Goal: Navigation & Orientation: Find specific page/section

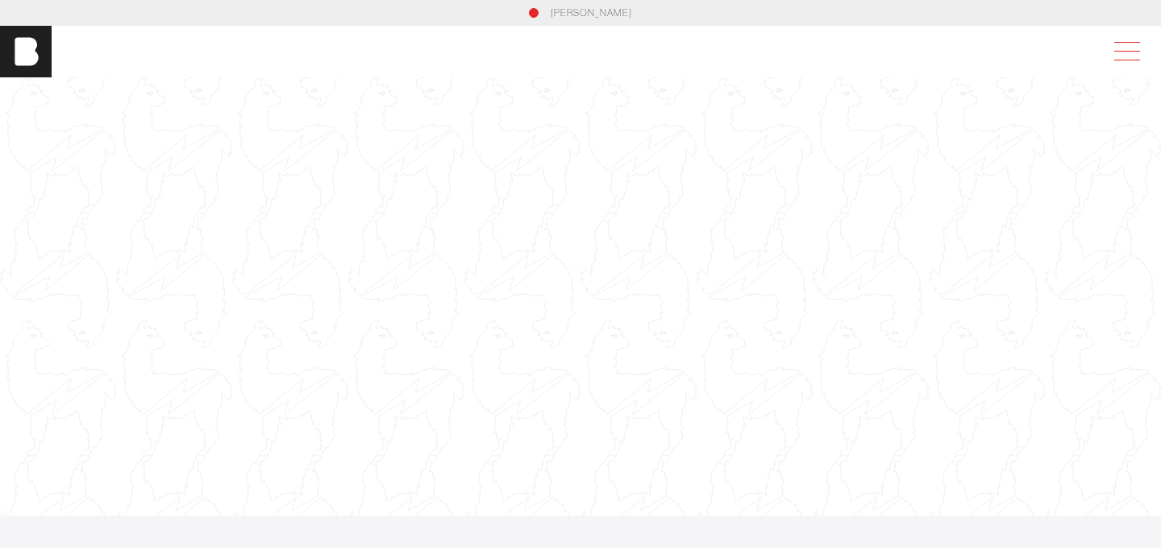
click at [1116, 46] on span at bounding box center [1123, 51] width 37 height 29
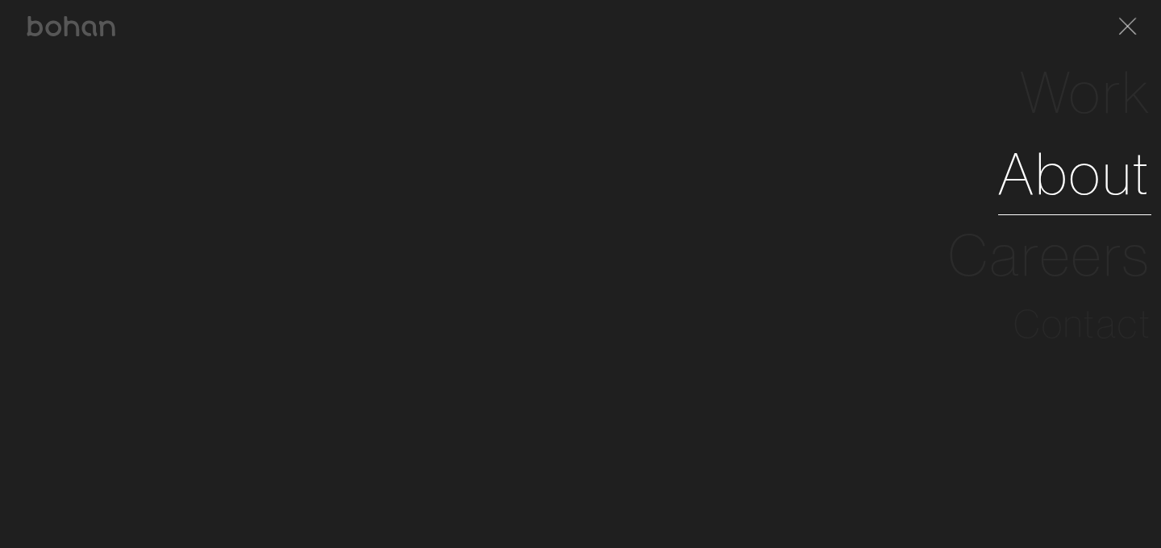
click at [1058, 185] on link "About" at bounding box center [1074, 173] width 153 height 81
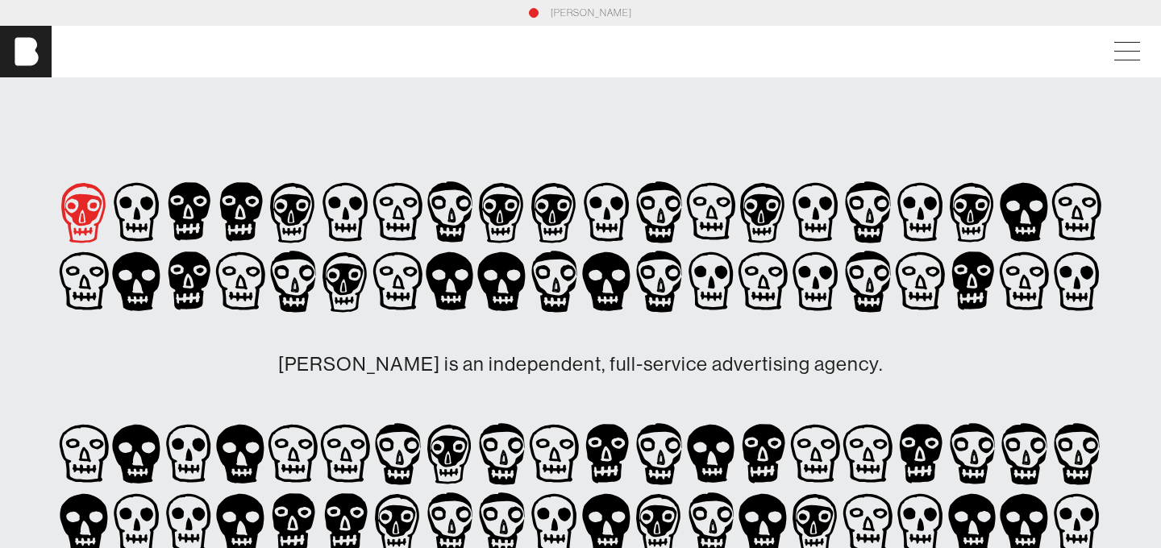
click at [81, 200] on icon at bounding box center [83, 213] width 44 height 60
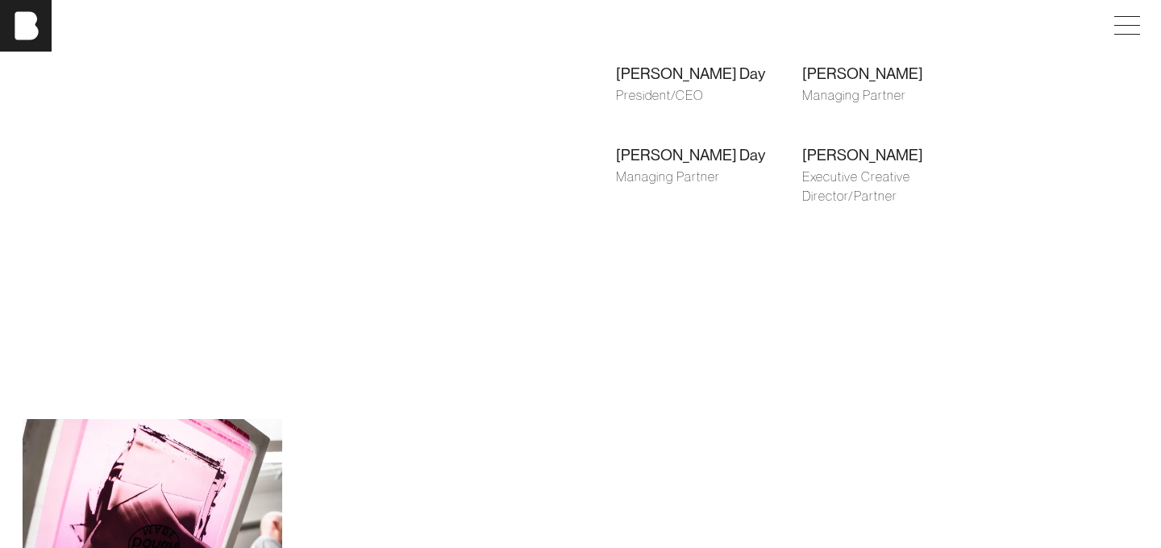
scroll to position [1270, 0]
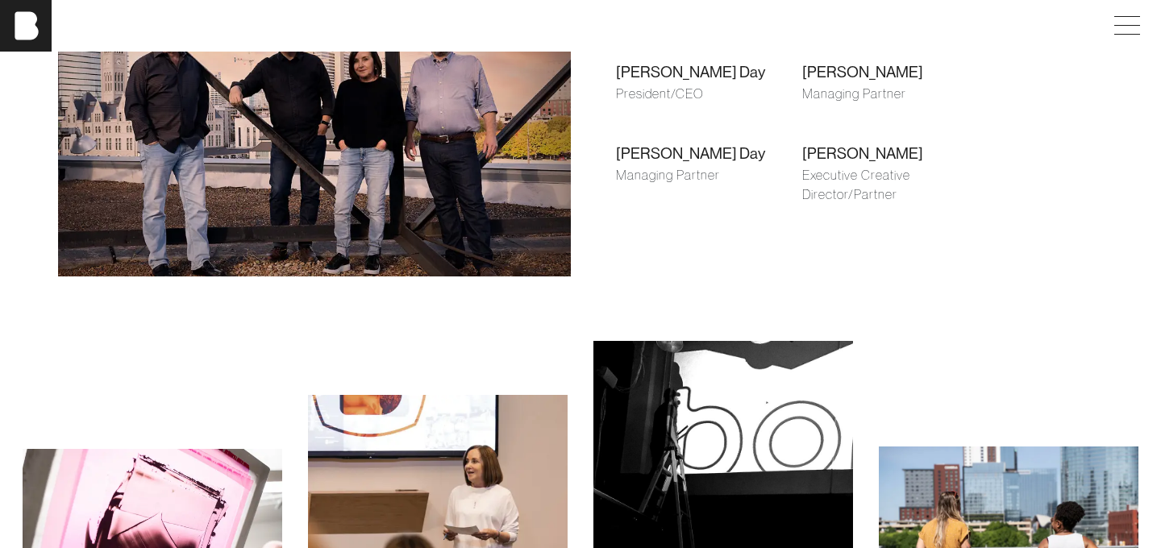
click at [636, 70] on div "[PERSON_NAME] Day" at bounding box center [709, 71] width 186 height 23
drag, startPoint x: 917, startPoint y: 65, endPoint x: 778, endPoint y: 67, distance: 139.5
click at [779, 67] on div "[PERSON_NAME] Day President/CEO [PERSON_NAME] Managing Partner [PERSON_NAME] Ma…" at bounding box center [802, 132] width 424 height 234
click at [733, 145] on div "[PERSON_NAME] Day" at bounding box center [709, 153] width 186 height 23
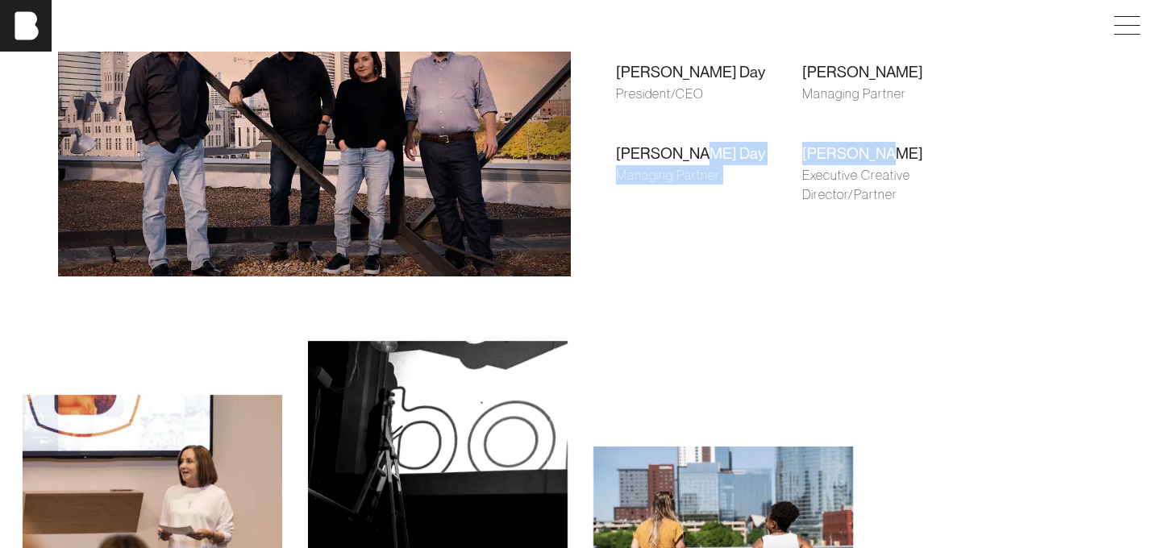
drag, startPoint x: 893, startPoint y: 155, endPoint x: 800, endPoint y: 154, distance: 92.7
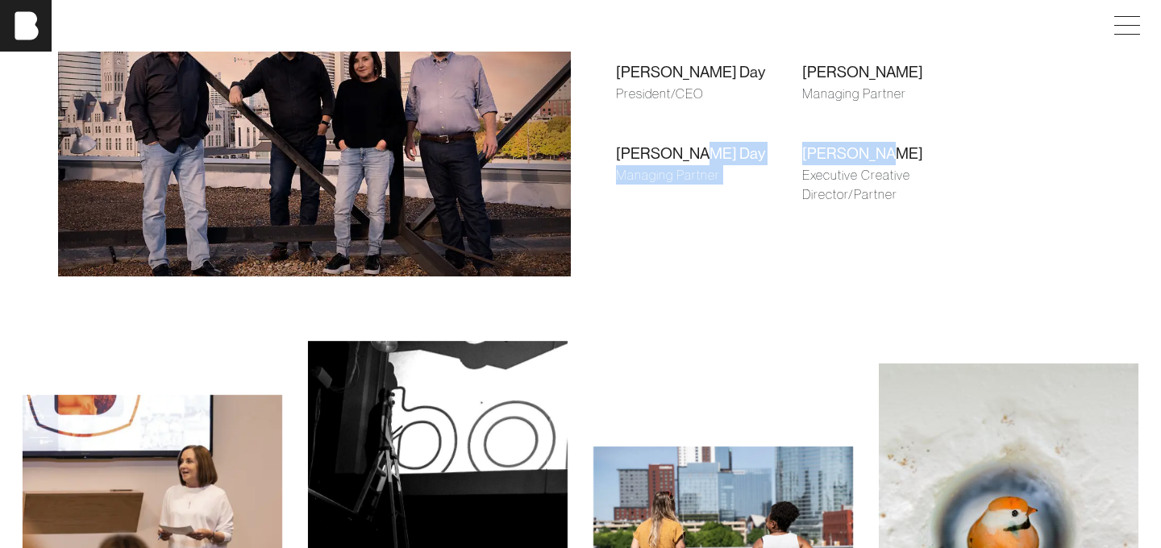
click at [800, 154] on div "[PERSON_NAME] Day President/CEO [PERSON_NAME] Managing Partner [PERSON_NAME] Ma…" at bounding box center [802, 132] width 424 height 234
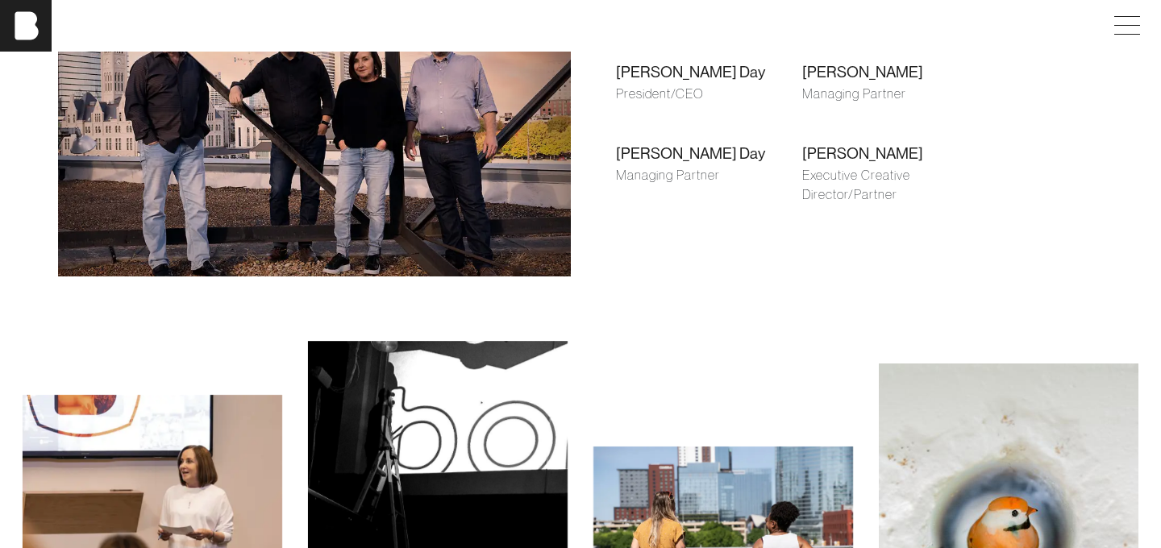
click at [815, 160] on div "[PERSON_NAME]" at bounding box center [895, 153] width 186 height 23
drag, startPoint x: 879, startPoint y: 150, endPoint x: 804, endPoint y: 148, distance: 75.8
click at [804, 148] on div "[PERSON_NAME]" at bounding box center [895, 153] width 186 height 23
copy div "[PERSON_NAME]"
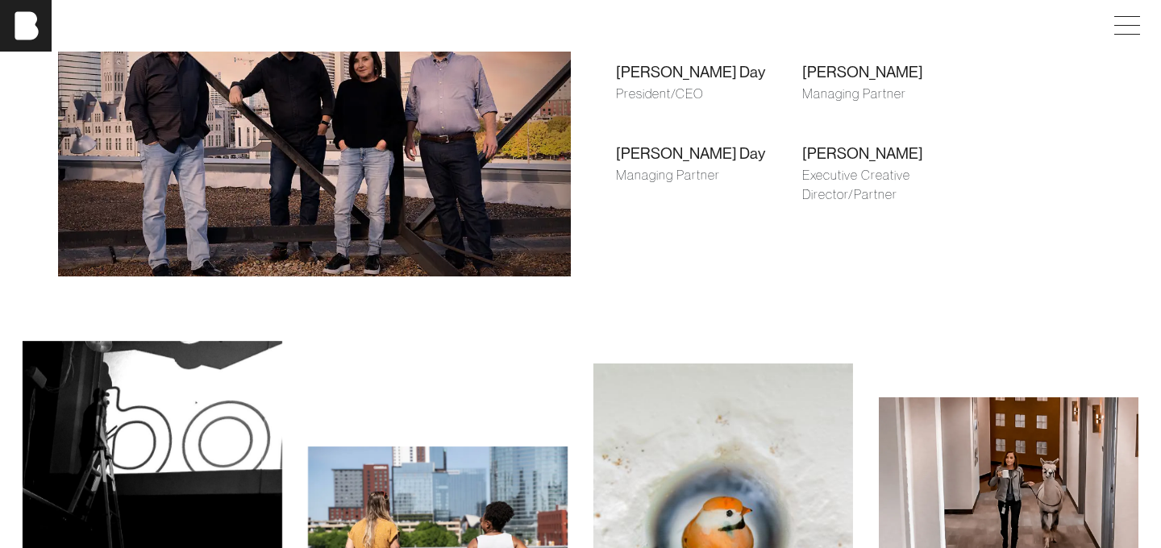
click at [866, 160] on div "[PERSON_NAME]" at bounding box center [895, 153] width 186 height 23
click at [1128, 36] on span at bounding box center [1123, 25] width 37 height 29
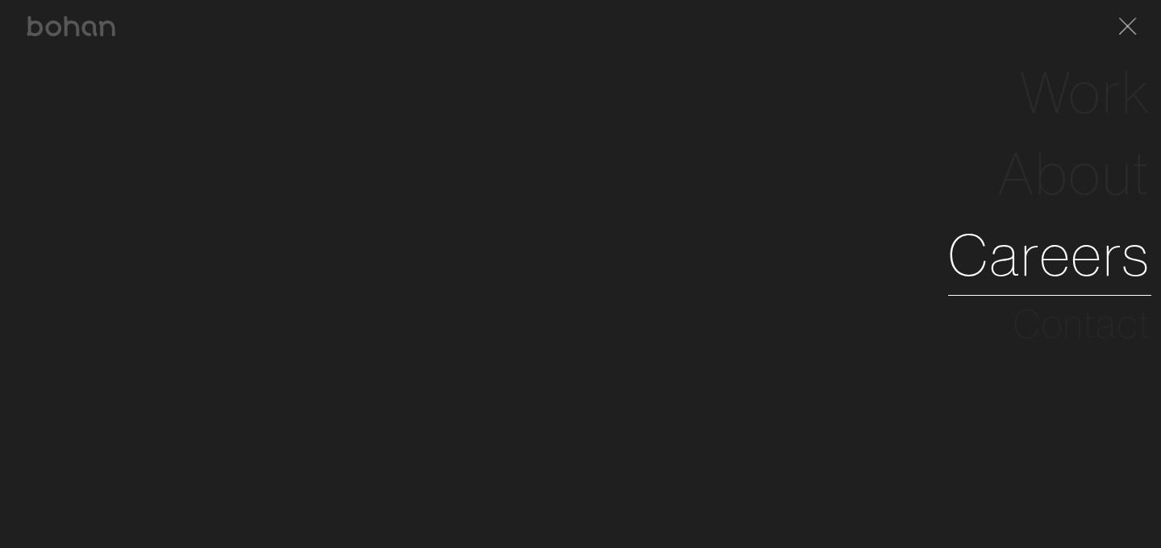
click at [1067, 235] on link "Careers" at bounding box center [1049, 254] width 203 height 81
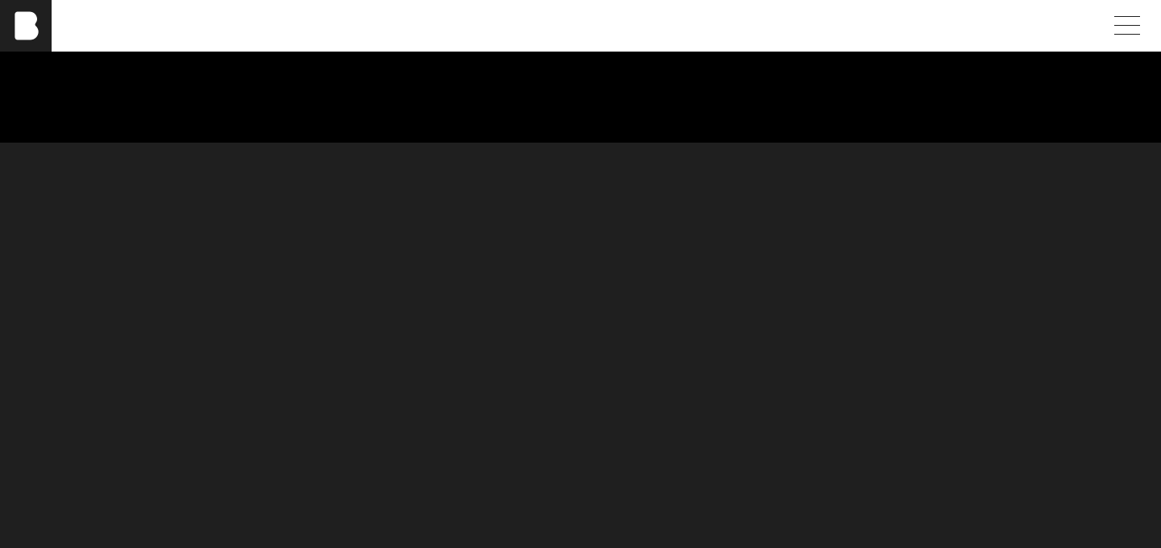
scroll to position [136, 0]
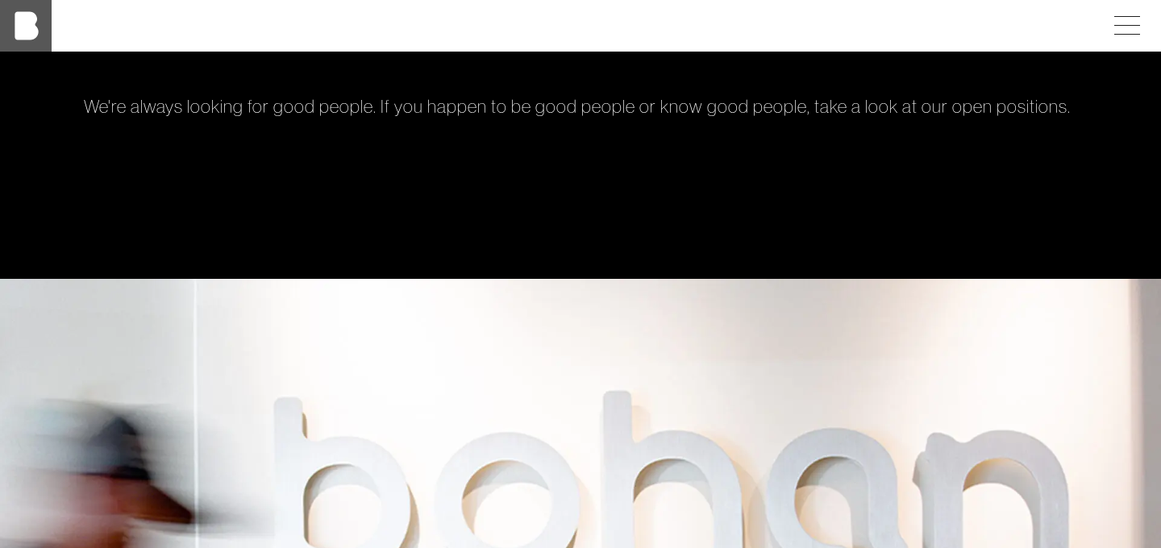
click at [19, 32] on img at bounding box center [26, 26] width 52 height 52
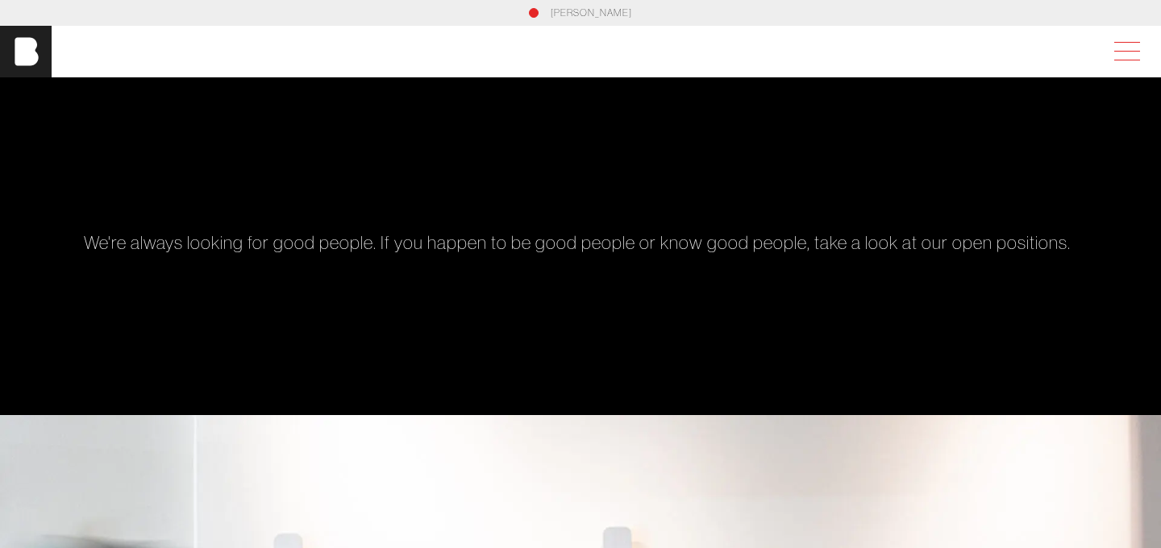
click at [1125, 61] on span at bounding box center [1123, 51] width 37 height 29
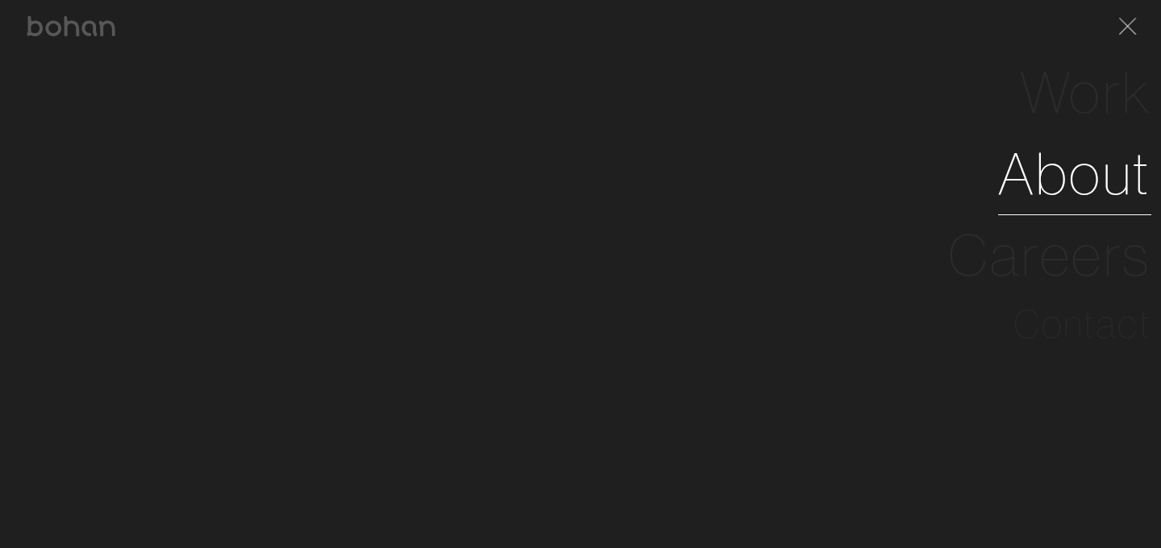
click at [1103, 155] on link "About" at bounding box center [1074, 173] width 153 height 81
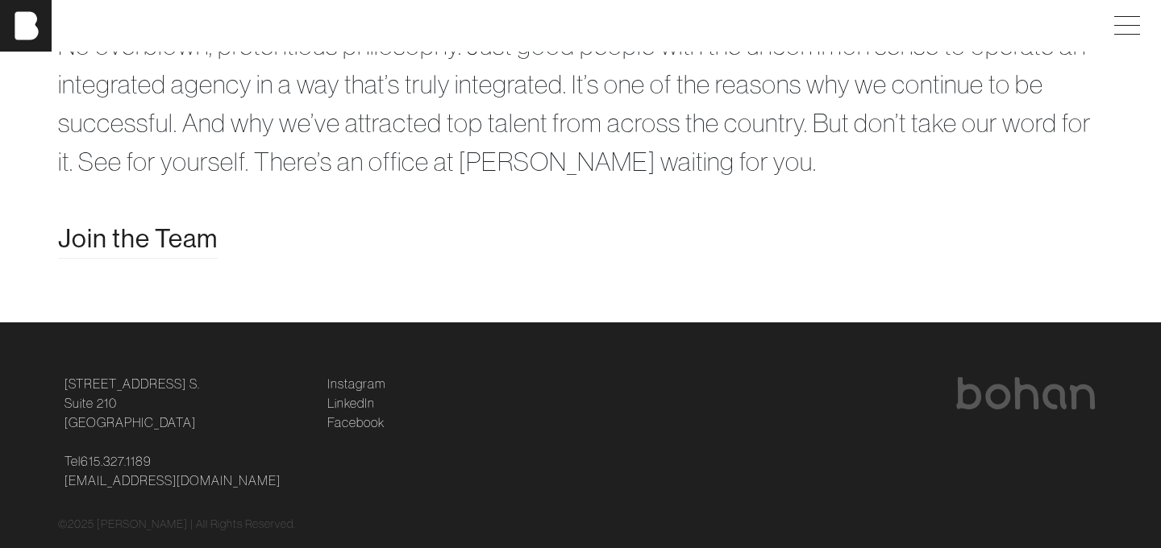
scroll to position [3273, 0]
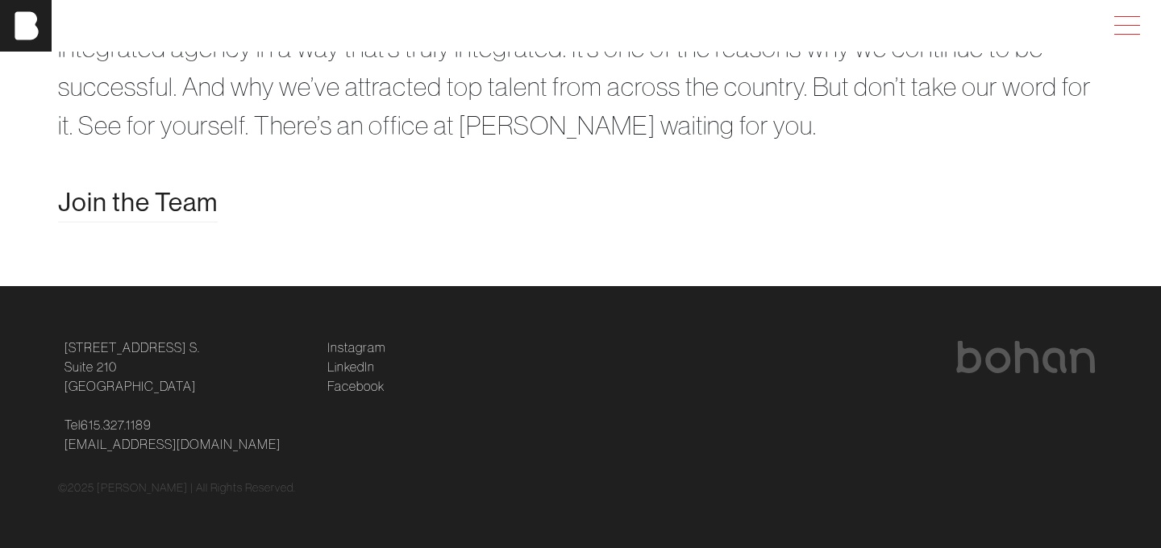
click at [1116, 34] on span at bounding box center [1127, 34] width 26 height 1
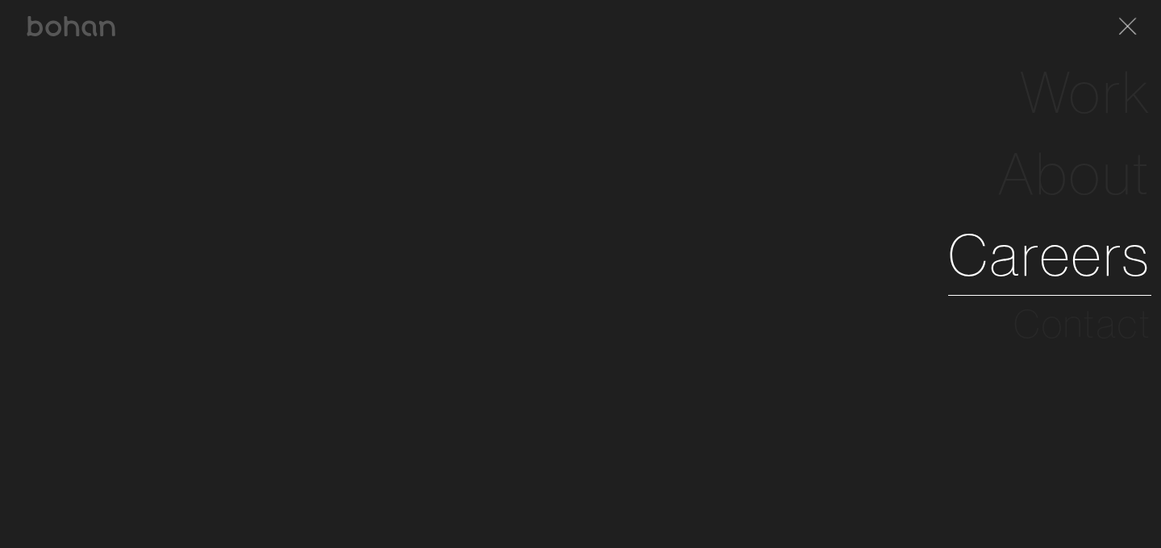
click at [1086, 250] on link "Careers" at bounding box center [1049, 254] width 203 height 81
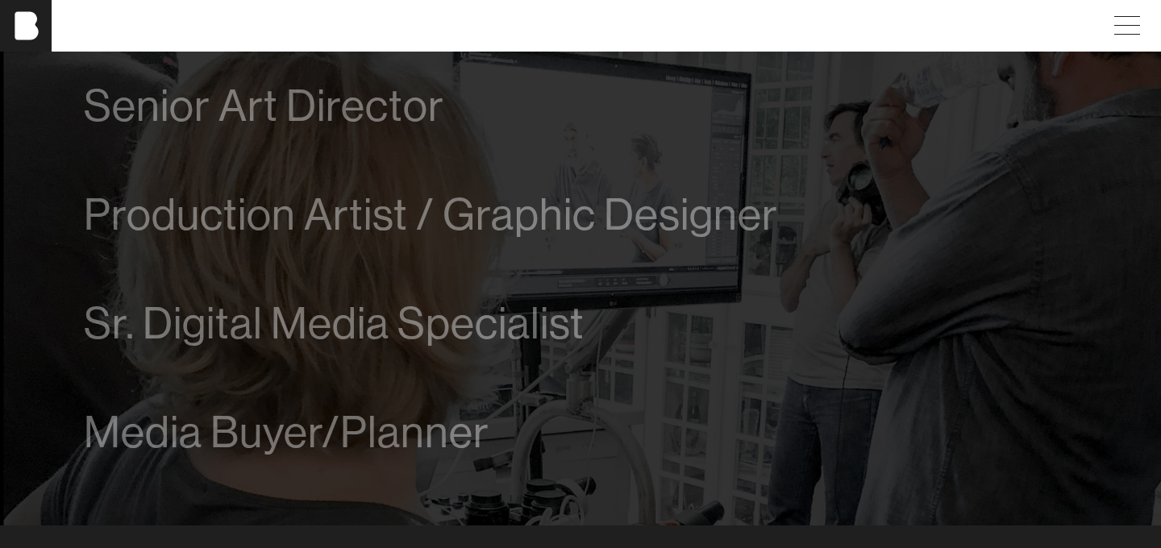
scroll to position [1112, 0]
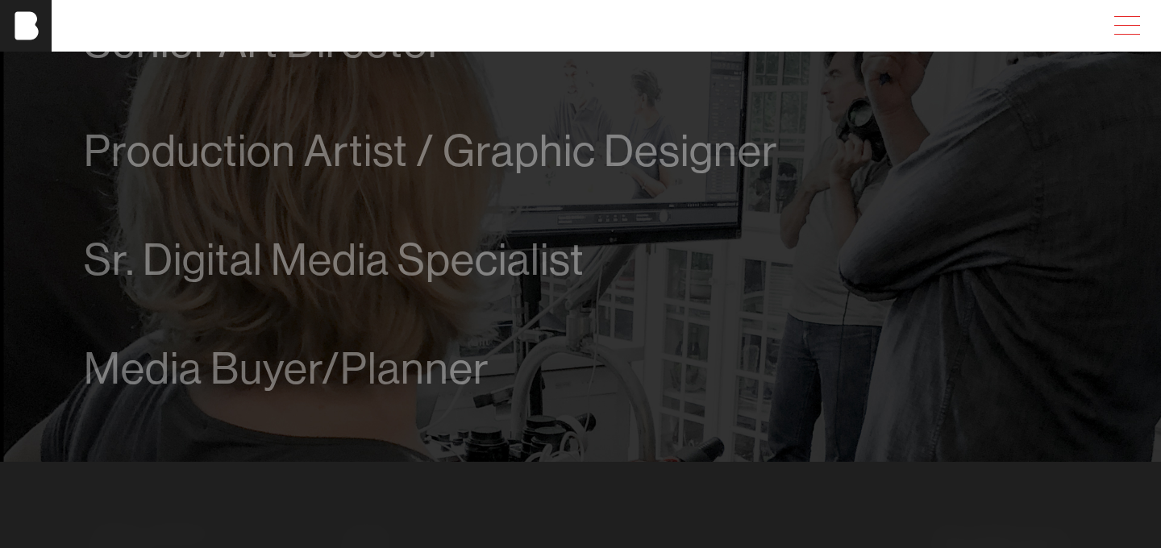
click at [1135, 39] on span at bounding box center [1123, 25] width 37 height 29
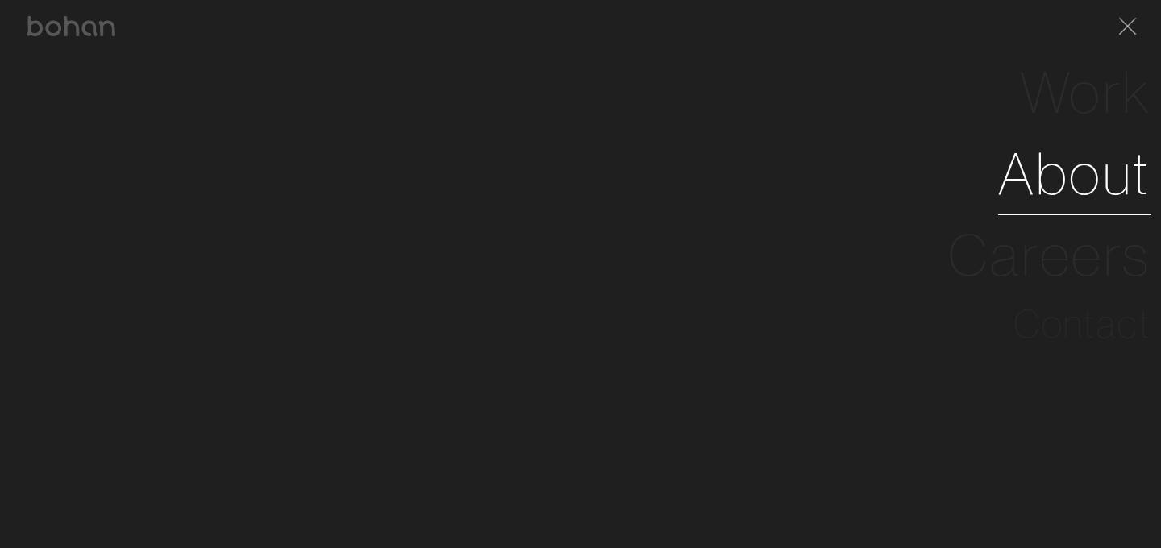
click at [1114, 172] on link "About" at bounding box center [1074, 173] width 153 height 81
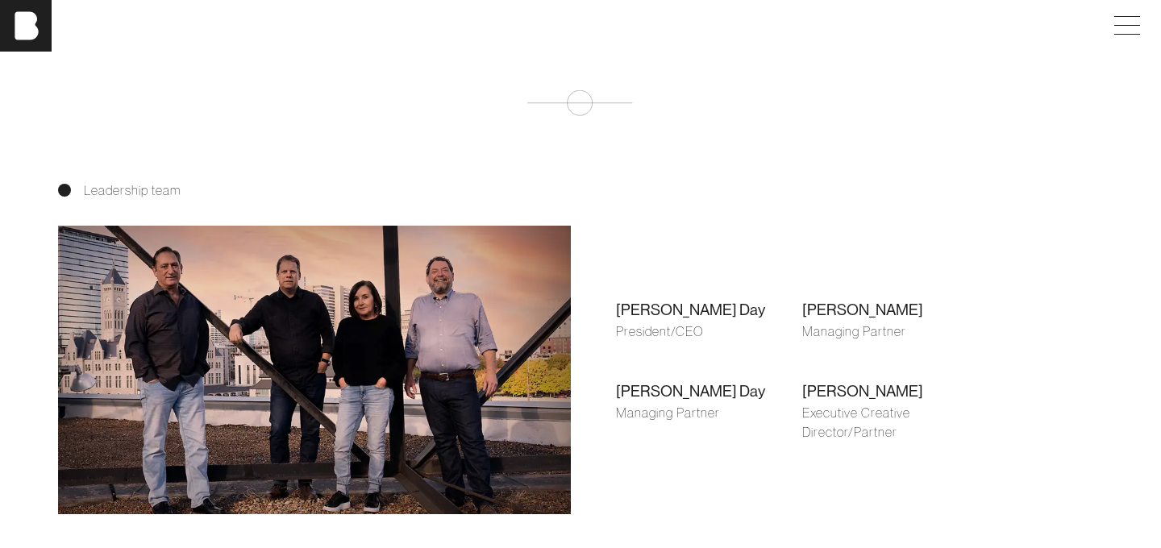
scroll to position [1066, 0]
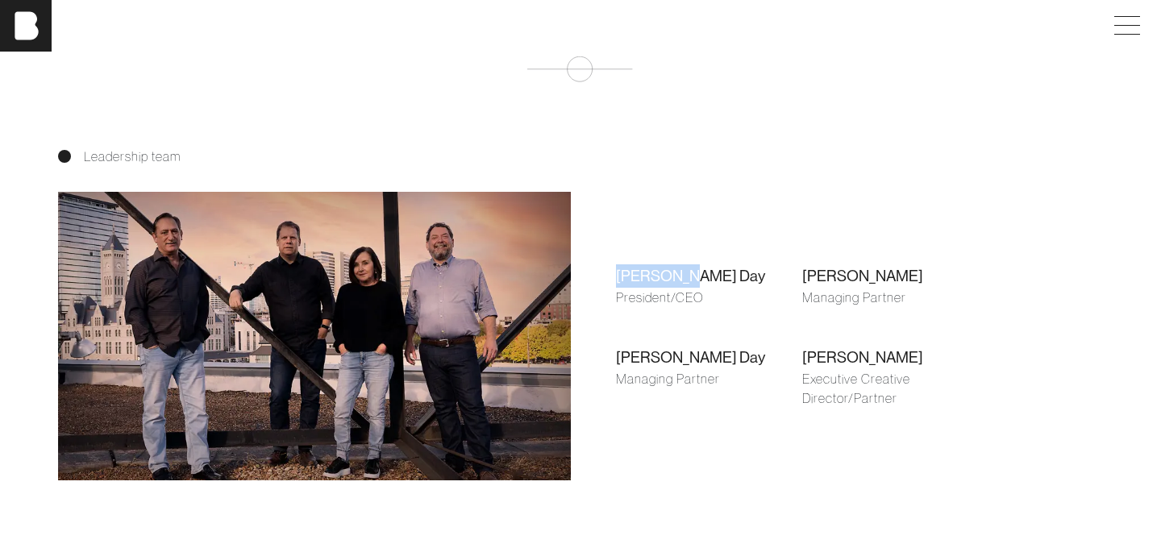
drag, startPoint x: 705, startPoint y: 276, endPoint x: 601, endPoint y: 275, distance: 104.8
click at [601, 275] on div "[PERSON_NAME] Day President/CEO [PERSON_NAME] Managing Partner [PERSON_NAME] Ma…" at bounding box center [802, 336] width 424 height 234
copy div "[PERSON_NAME] Day"
